Goal: Task Accomplishment & Management: Manage account settings

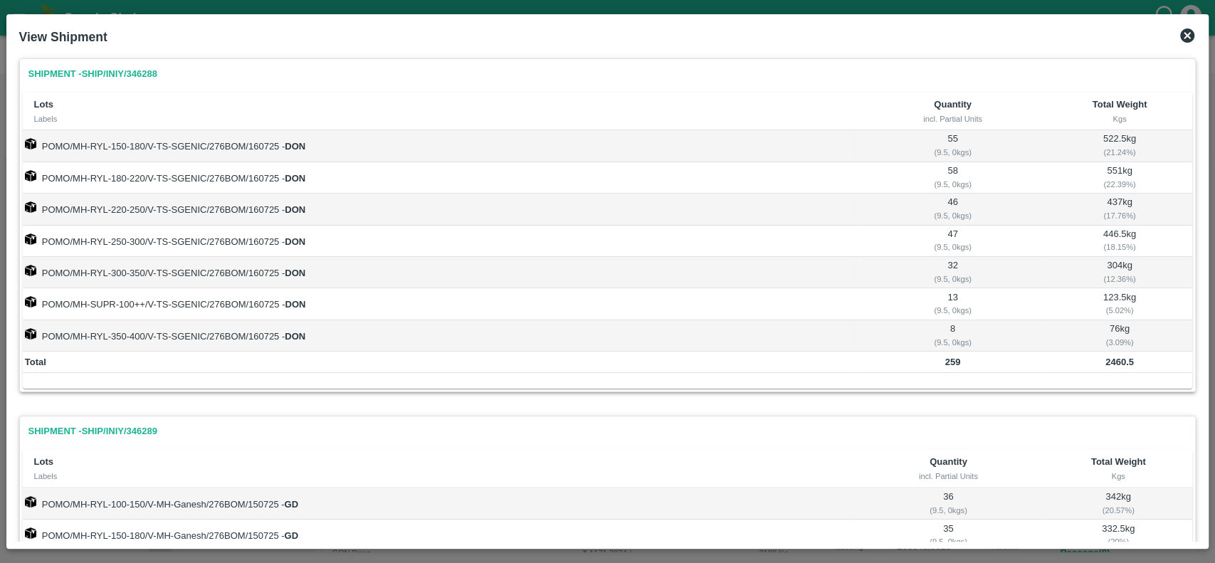
scroll to position [502, 0]
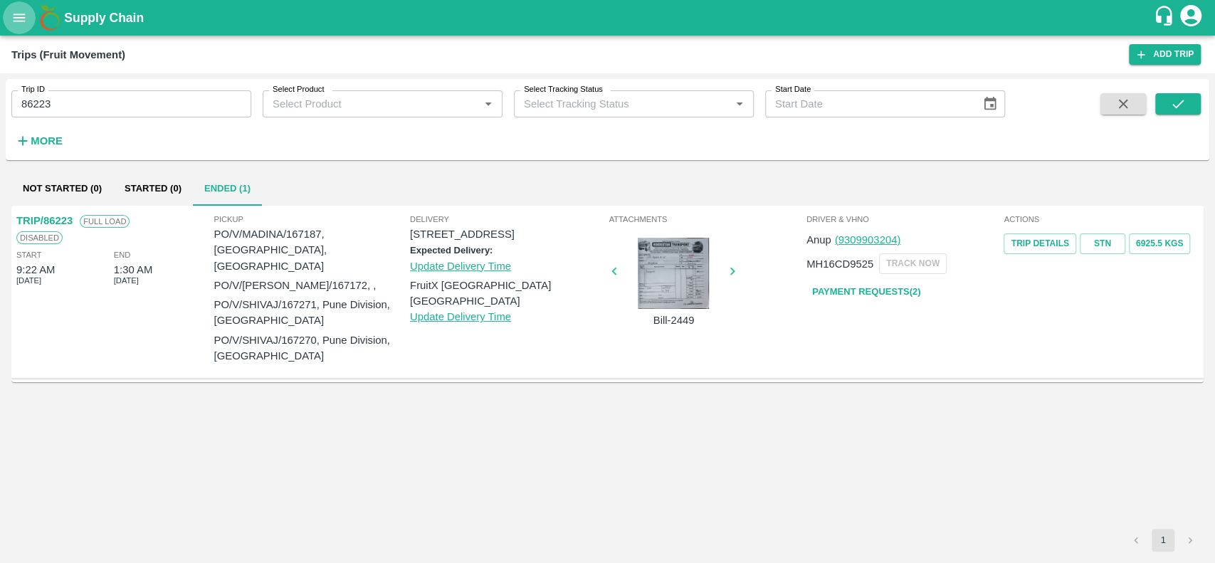
click at [16, 14] on icon "open drawer" at bounding box center [20, 18] width 12 height 8
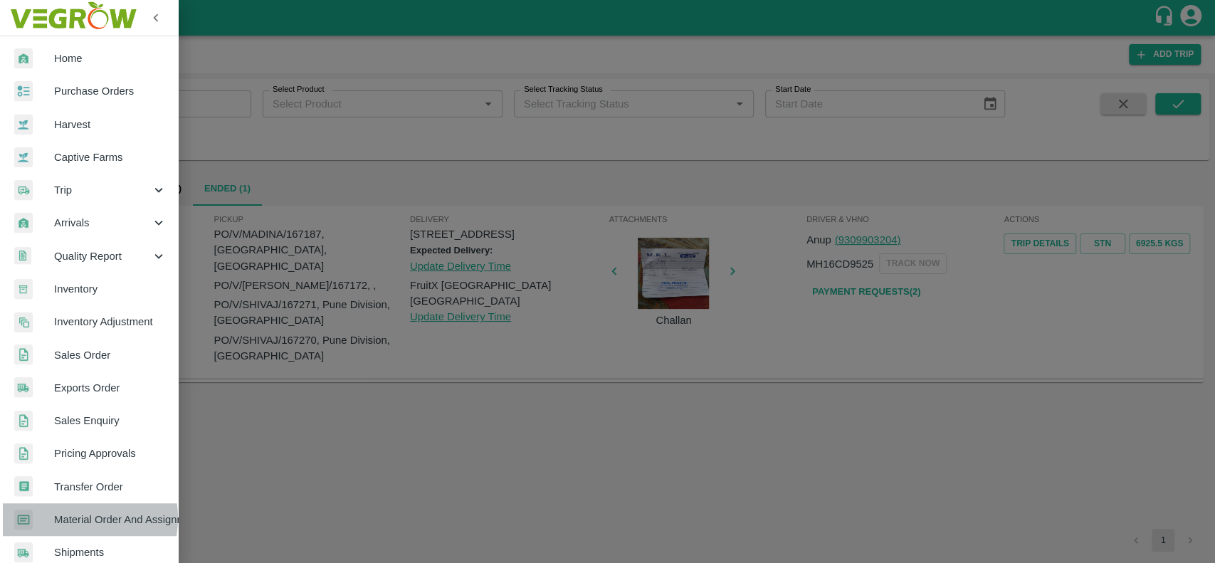
click at [61, 518] on span "Material Order And Assignment" at bounding box center [110, 520] width 112 height 16
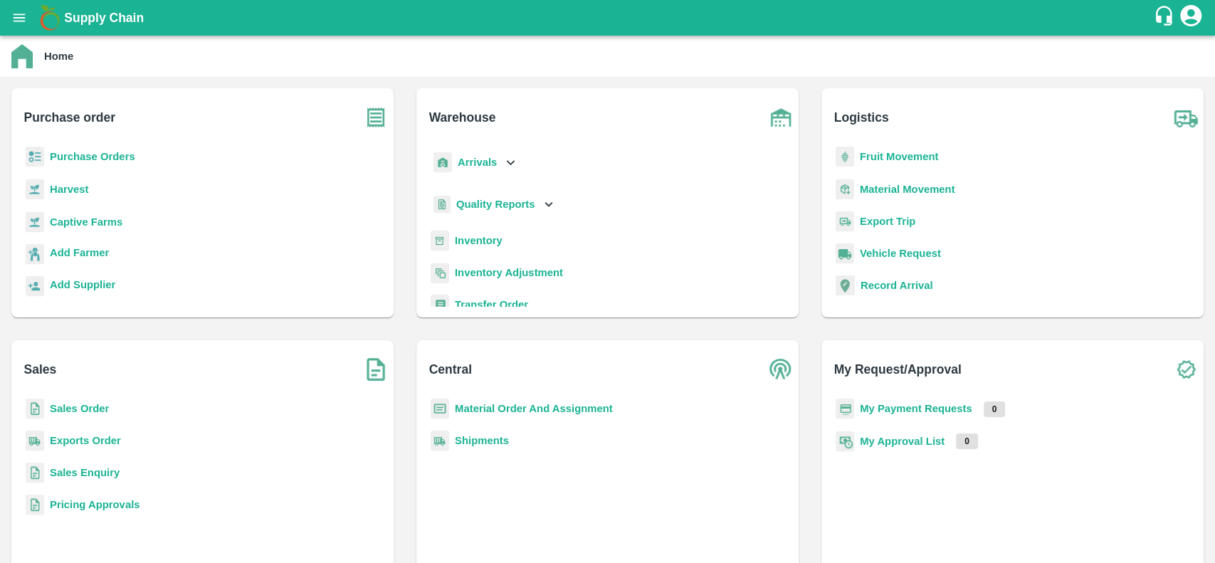
click at [466, 406] on b "Material Order And Assignment" at bounding box center [534, 408] width 158 height 11
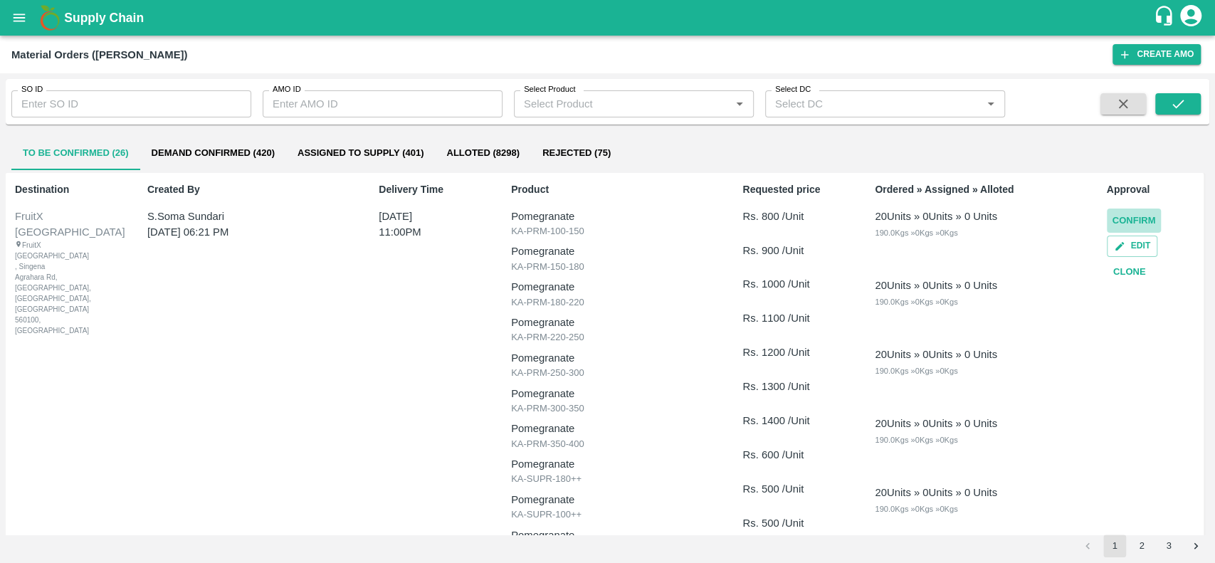
click at [1118, 216] on button "Confirm" at bounding box center [1133, 220] width 55 height 25
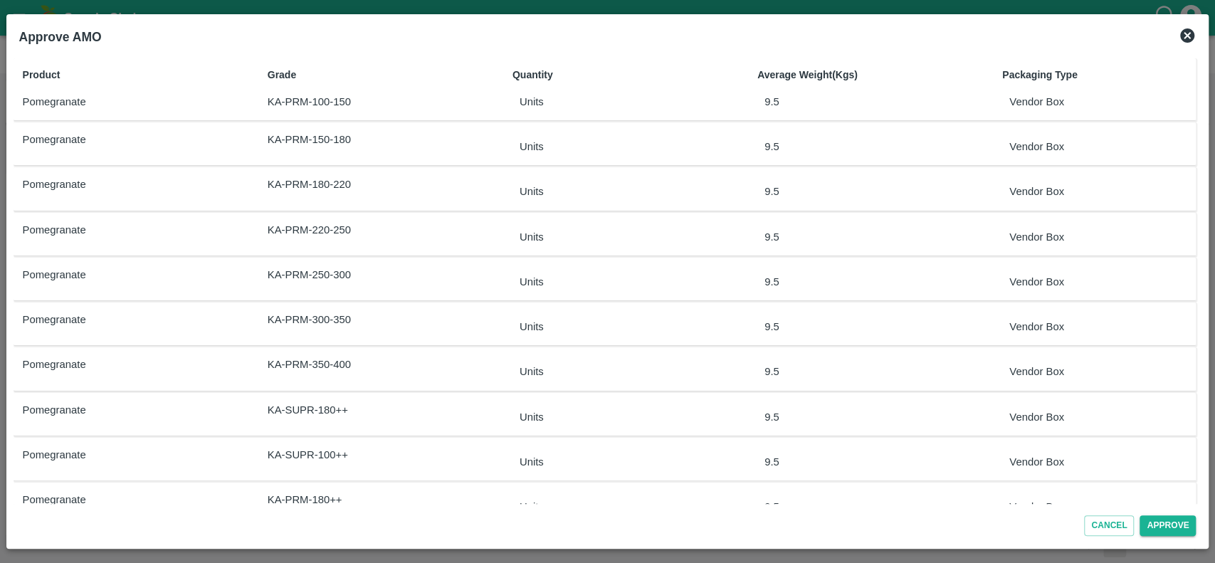
scroll to position [213, 0]
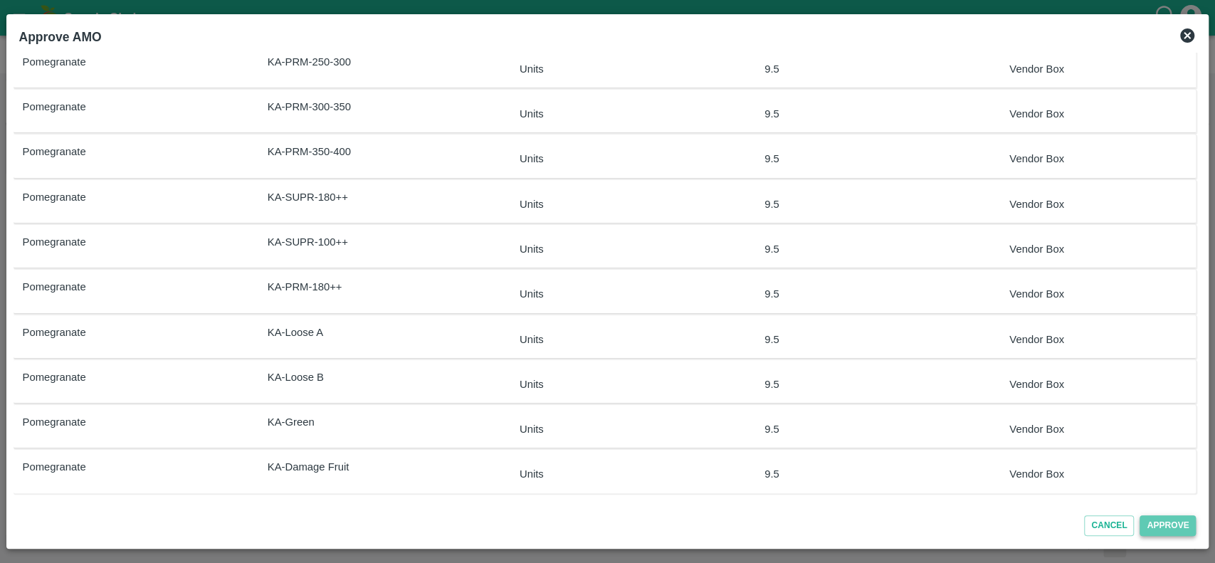
click at [1154, 526] on button "Approve" at bounding box center [1167, 525] width 56 height 21
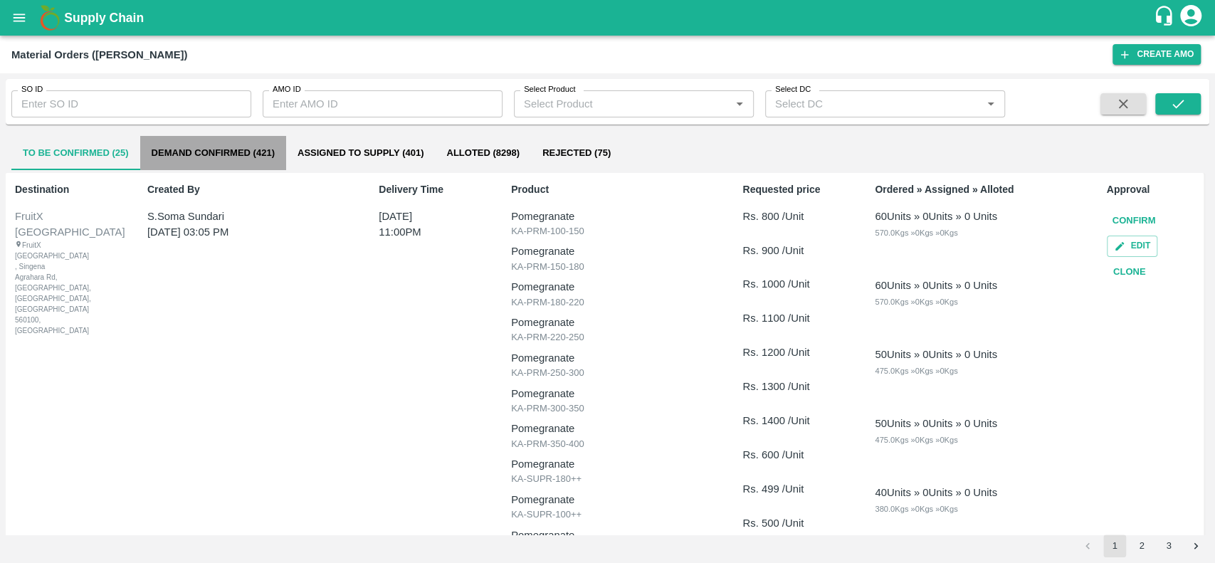
click at [162, 157] on button "Demand Confirmed (421)" at bounding box center [213, 153] width 146 height 34
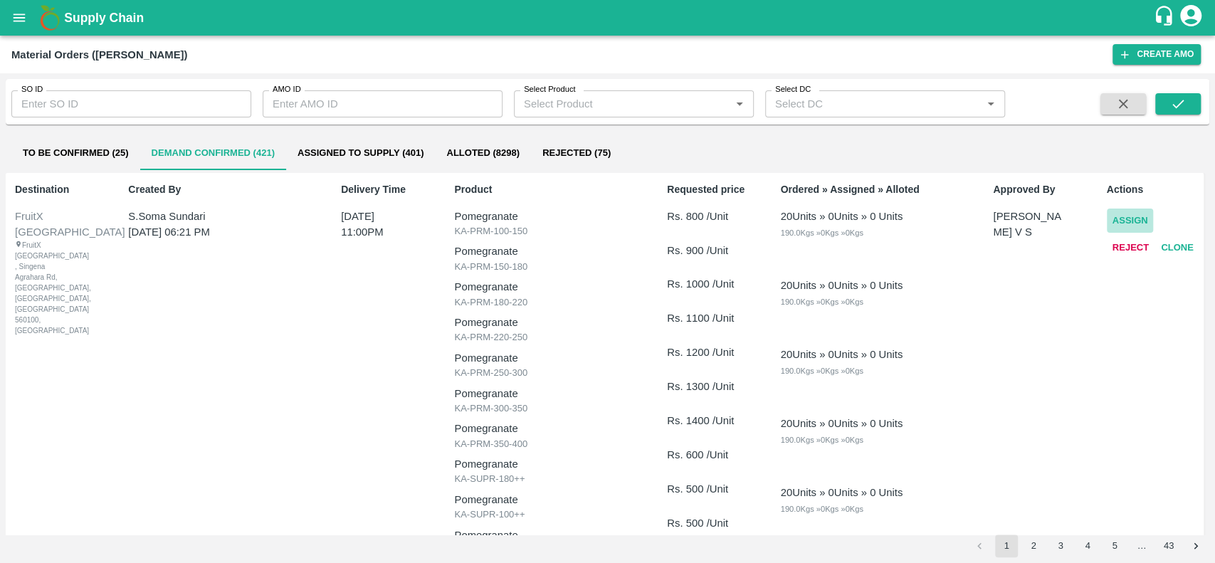
click at [1119, 223] on button "Assign" at bounding box center [1129, 220] width 47 height 25
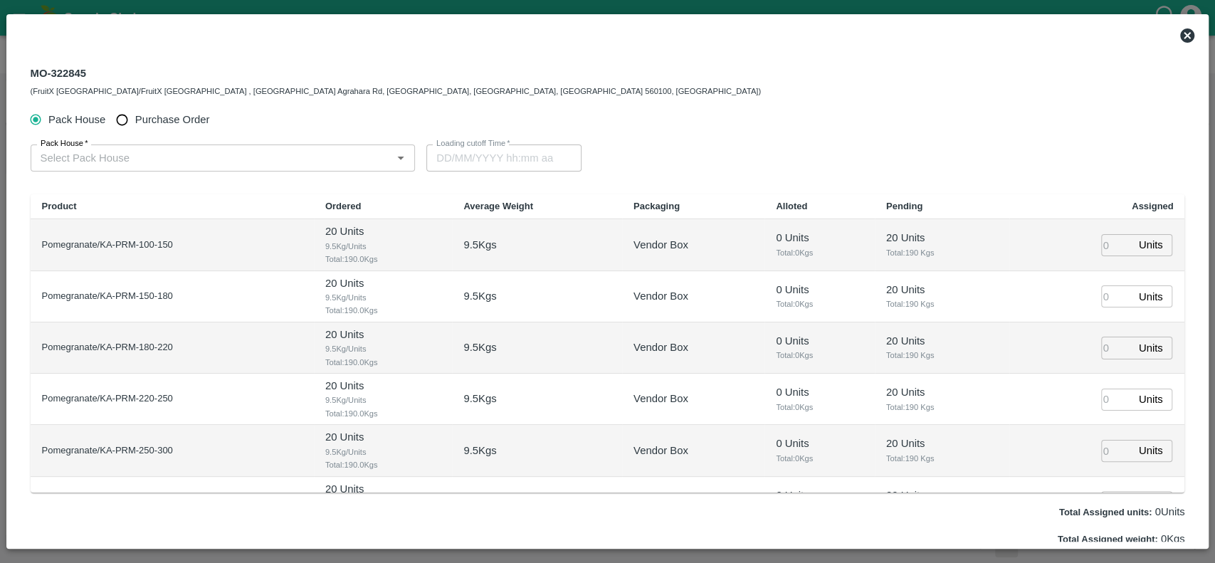
type input "[DATE] 11:00 PM"
drag, startPoint x: 85, startPoint y: 73, endPoint x: 31, endPoint y: 73, distance: 53.4
click at [31, 73] on div "MO-322845 (FruitX [GEOGRAPHIC_DATA]/FruitX [GEOGRAPHIC_DATA] , [GEOGRAPHIC_DATA…" at bounding box center [396, 81] width 730 height 34
copy div "MO-322845"
